Goal: Task Accomplishment & Management: Use online tool/utility

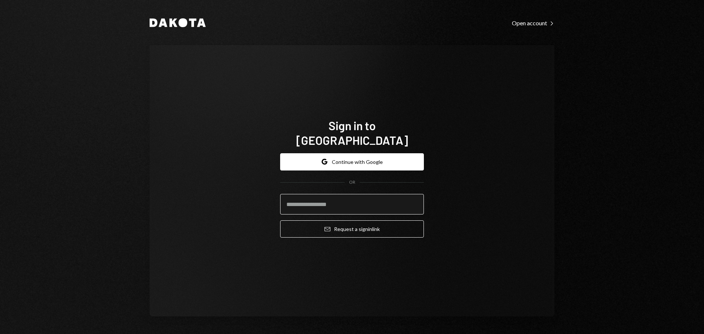
click at [341, 195] on input "email" at bounding box center [352, 204] width 144 height 21
type input "*"
type input "**********"
click at [280, 220] on button "Email Request a sign in link" at bounding box center [352, 228] width 144 height 17
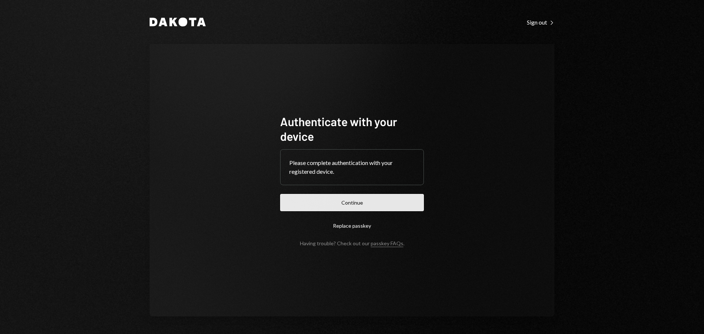
click at [345, 202] on button "Continue" at bounding box center [352, 202] width 144 height 17
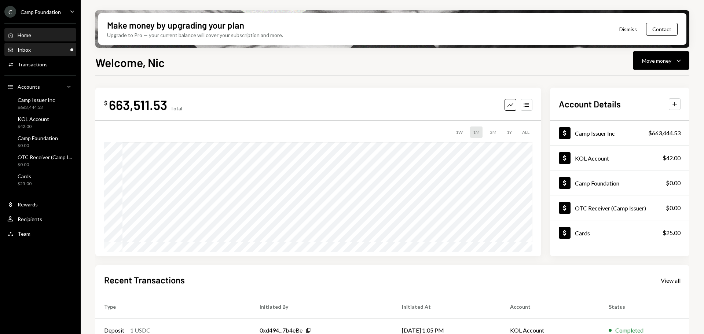
click at [49, 50] on div "Inbox Inbox" at bounding box center [40, 50] width 66 height 7
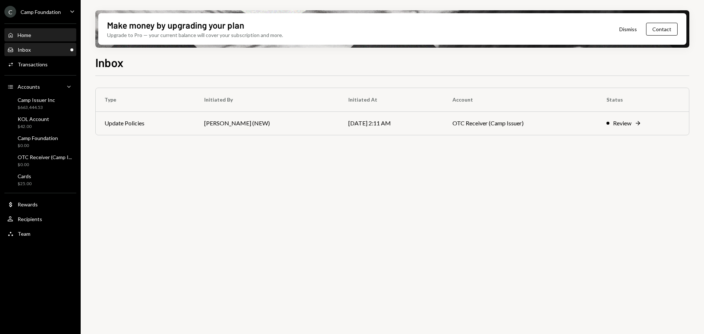
click at [50, 35] on div "Home Home" at bounding box center [40, 35] width 66 height 7
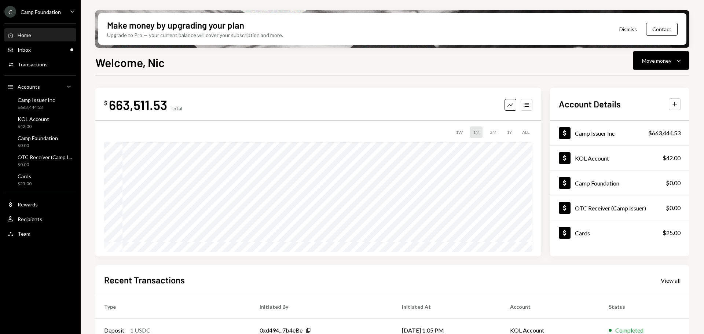
click at [58, 14] on div "Camp Foundation" at bounding box center [41, 12] width 40 height 6
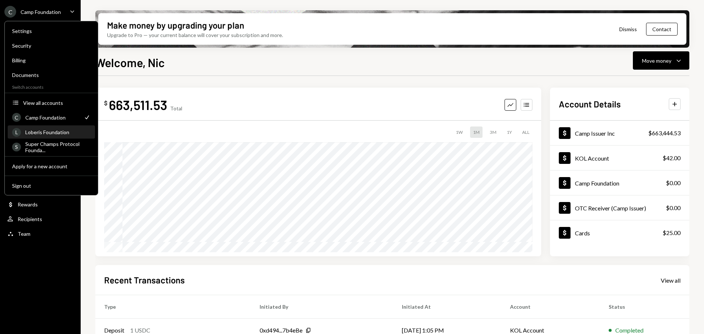
click at [55, 134] on div "Loberis Foundation" at bounding box center [57, 132] width 65 height 6
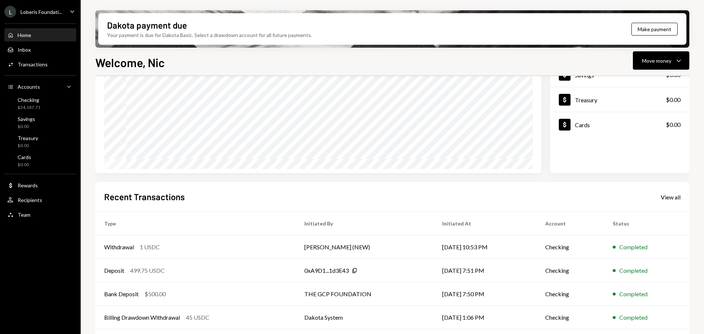
scroll to position [91, 0]
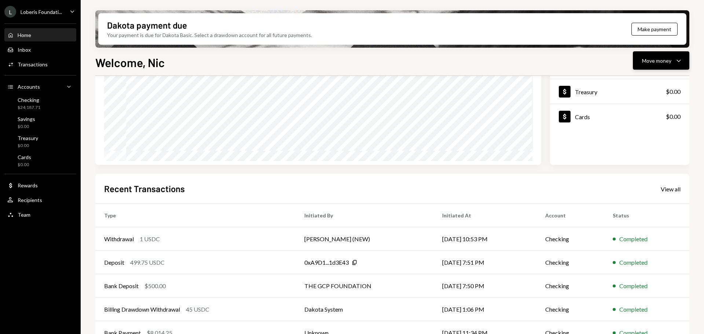
click at [657, 64] on div "Move money" at bounding box center [656, 61] width 29 height 8
click at [651, 82] on div "Send" at bounding box center [655, 83] width 54 height 8
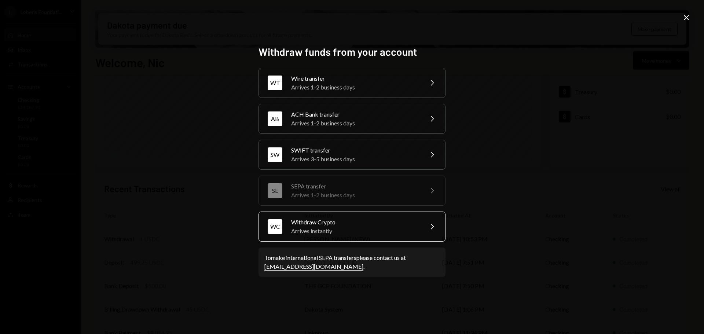
click at [383, 230] on div "Arrives instantly" at bounding box center [355, 231] width 128 height 9
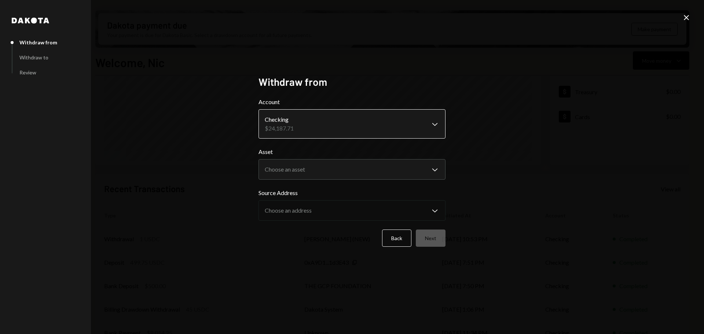
click at [304, 124] on body "L Loberis Foundati... Caret Down Home Home Inbox Inbox Activities Transactions …" at bounding box center [352, 167] width 704 height 334
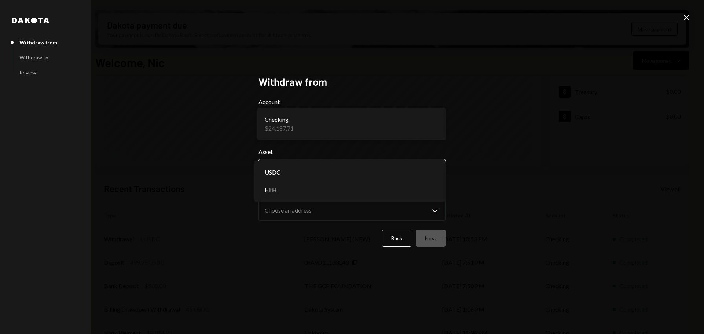
click at [312, 166] on body "L Loberis Foundati... Caret Down Home Home Inbox Inbox Activities Transactions …" at bounding box center [352, 167] width 704 height 334
select select "****"
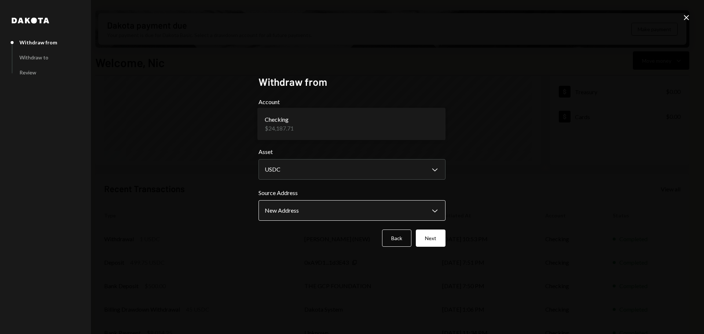
click at [298, 206] on body "L Loberis Foundati... Caret Down Home Home Inbox Inbox Activities Transactions …" at bounding box center [352, 167] width 704 height 334
click at [551, 184] on div "**********" at bounding box center [352, 167] width 704 height 334
click at [434, 213] on body "L Loberis Foundati... Caret Down Home Home Inbox Inbox Activities Transactions …" at bounding box center [352, 167] width 704 height 334
click at [430, 239] on button "Next" at bounding box center [431, 238] width 30 height 17
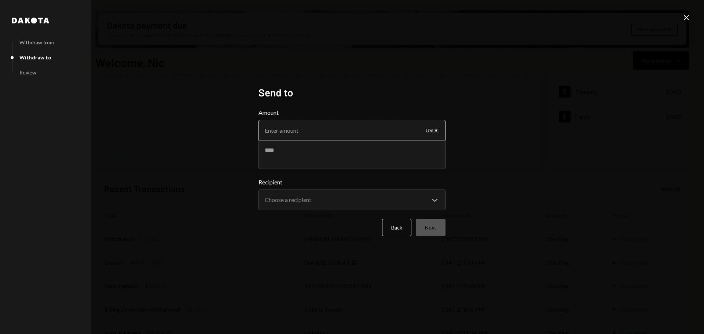
click at [314, 132] on input "Amount" at bounding box center [351, 130] width 187 height 21
type input "749"
click at [337, 156] on textarea at bounding box center [351, 154] width 187 height 29
click at [290, 147] on textarea at bounding box center [351, 154] width 187 height 29
click at [305, 153] on textarea "*******" at bounding box center [351, 154] width 187 height 29
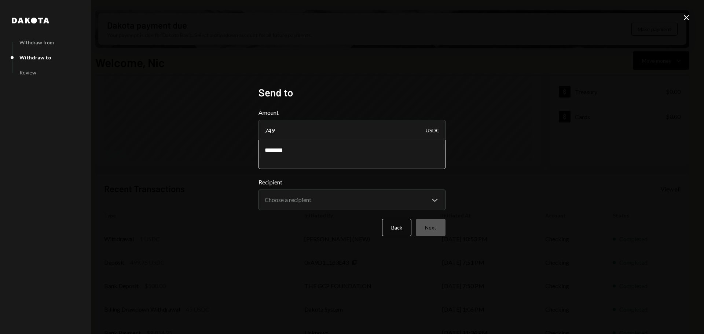
paste textarea "*********"
type textarea "**********"
click at [291, 195] on body "L Loberis Foundati... Caret Down Home Home Inbox Inbox Activities Transactions …" at bounding box center [352, 167] width 704 height 334
click at [441, 203] on body "L Loberis Foundati... Caret Down Home Home Inbox Inbox Activities Transactions …" at bounding box center [352, 167] width 704 height 334
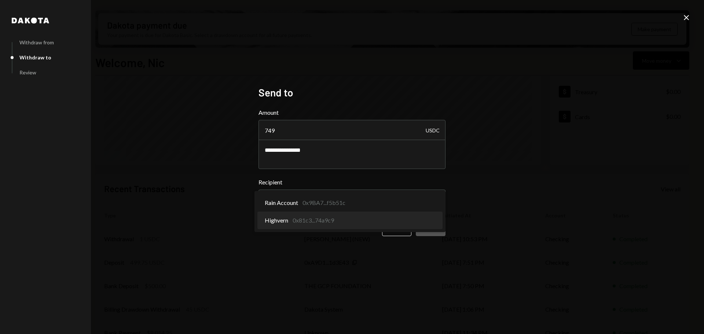
select select "**********"
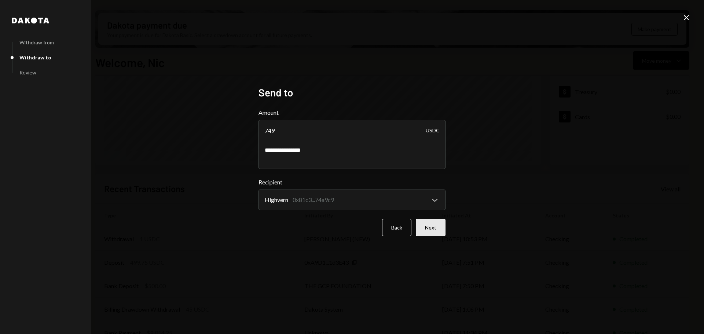
click at [433, 226] on button "Next" at bounding box center [431, 227] width 30 height 17
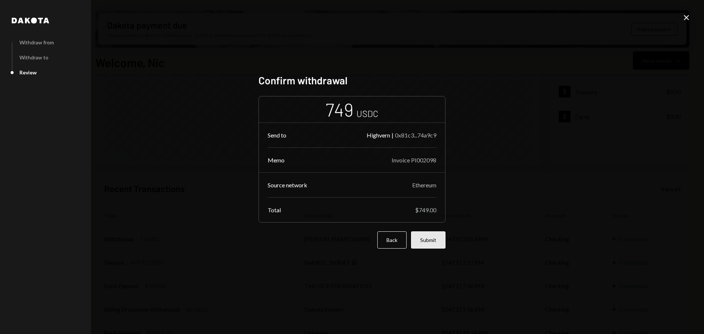
click at [432, 240] on button "Submit" at bounding box center [428, 239] width 34 height 17
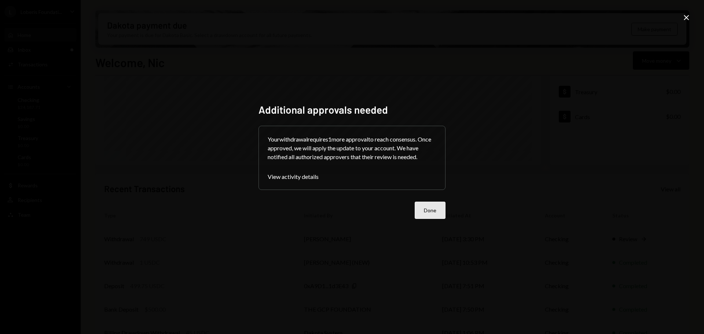
click at [427, 209] on button "Done" at bounding box center [430, 210] width 31 height 17
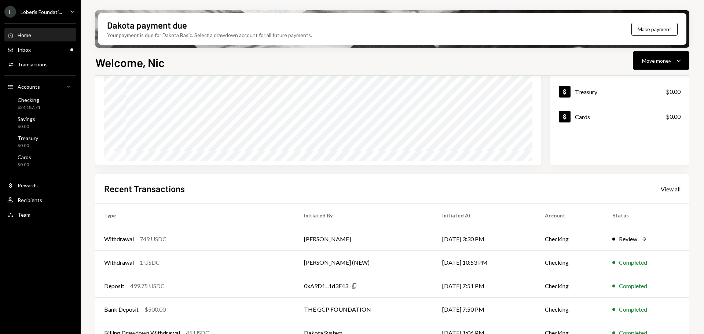
click at [63, 12] on div "L Loberis Foundati... Caret Down" at bounding box center [40, 12] width 81 height 12
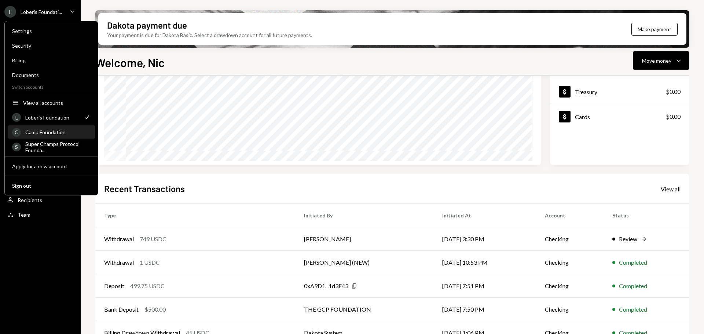
click at [54, 132] on div "Camp Foundation" at bounding box center [57, 132] width 65 height 6
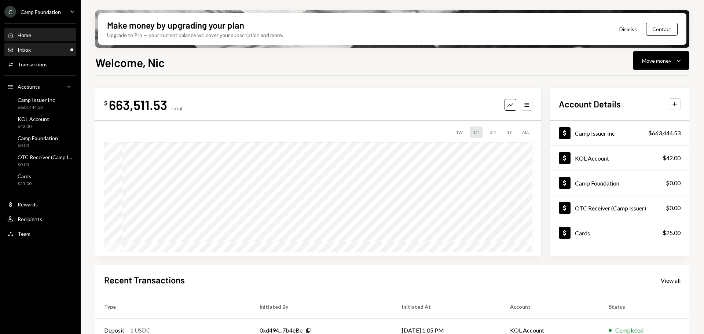
click at [53, 49] on div "Inbox Inbox" at bounding box center [40, 50] width 66 height 7
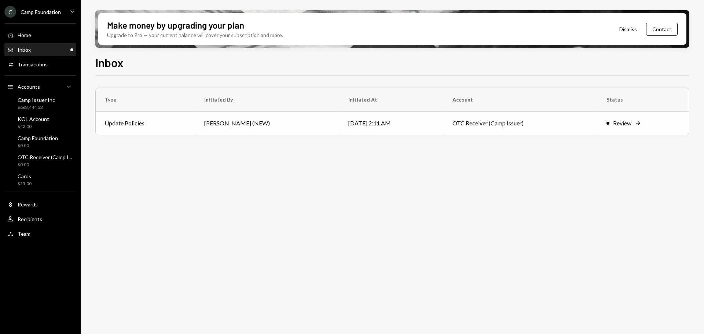
click at [635, 121] on icon "Right Arrow" at bounding box center [637, 123] width 7 height 7
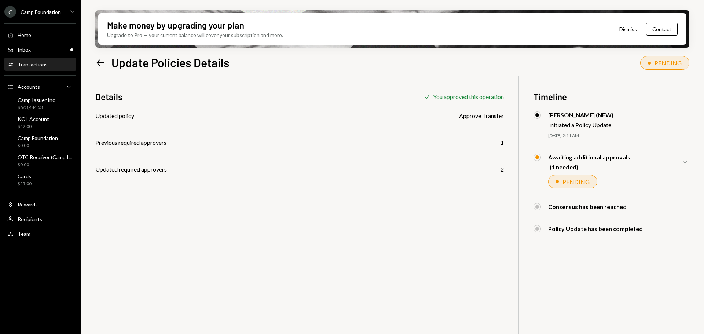
click at [682, 160] on icon "Caret Down" at bounding box center [685, 162] width 8 height 8
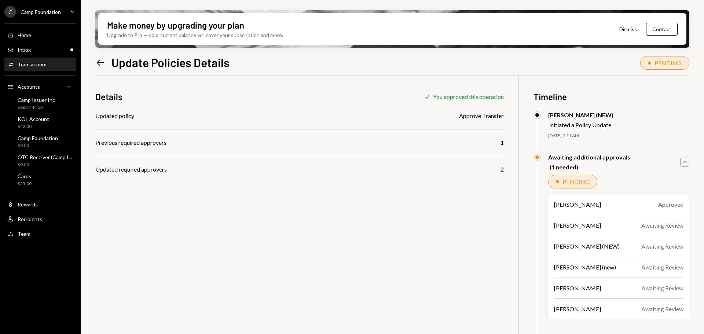
drag, startPoint x: 0, startPoint y: 0, endPoint x: 682, endPoint y: 160, distance: 700.8
click at [682, 160] on icon "Caret Up" at bounding box center [685, 162] width 8 height 8
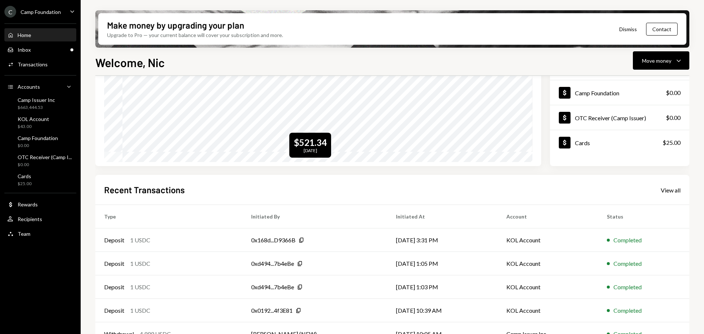
scroll to position [108, 0]
